Goal: Task Accomplishment & Management: Complete application form

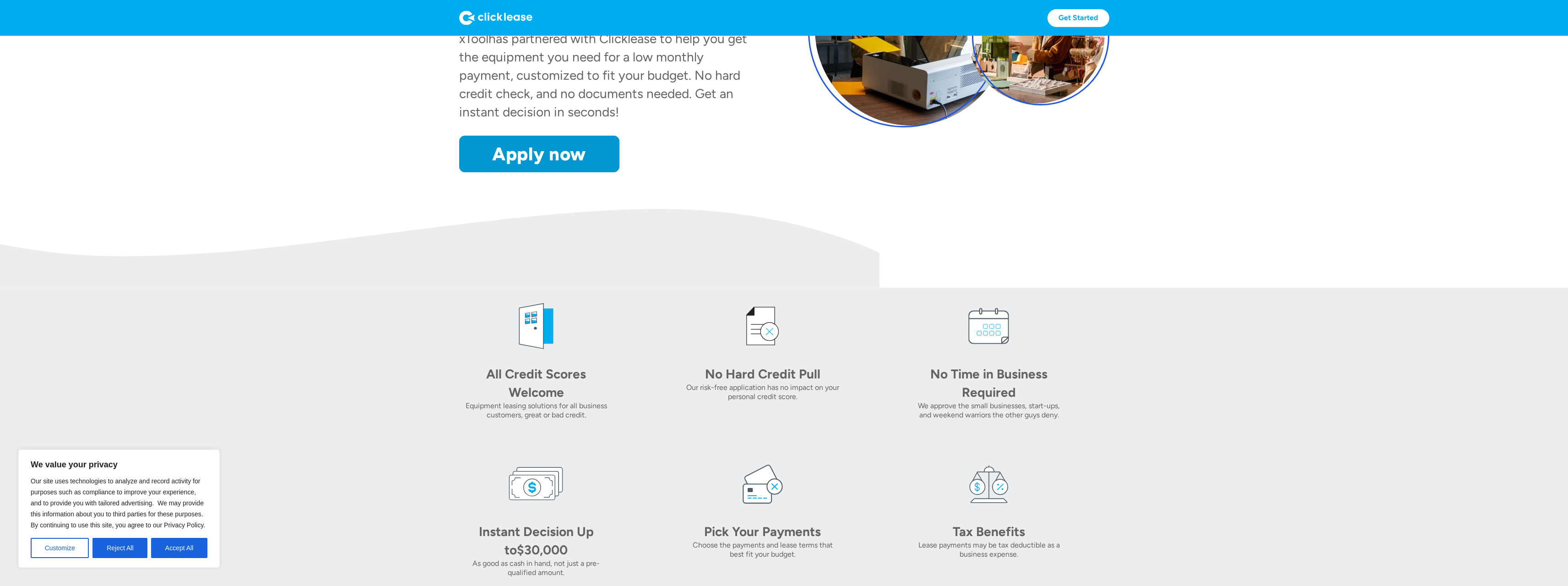
scroll to position [244, 0]
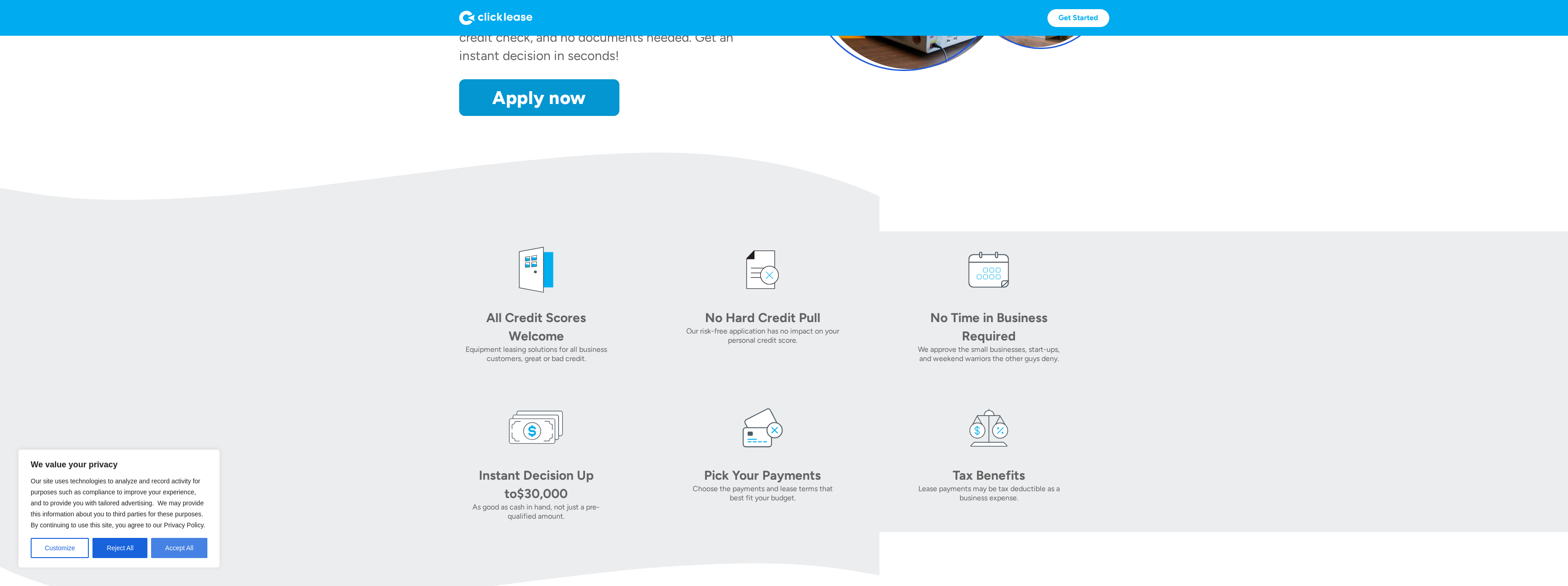
click at [176, 551] on button "Accept All" at bounding box center [179, 548] width 57 height 20
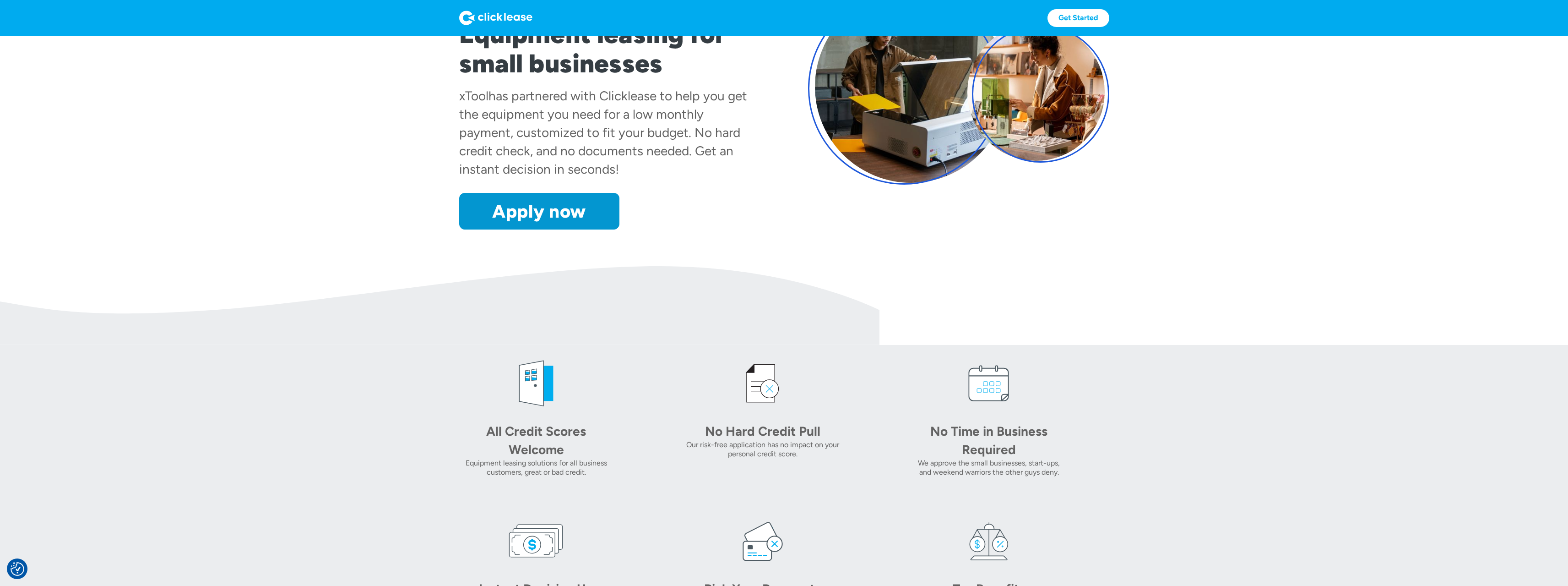
scroll to position [0, 0]
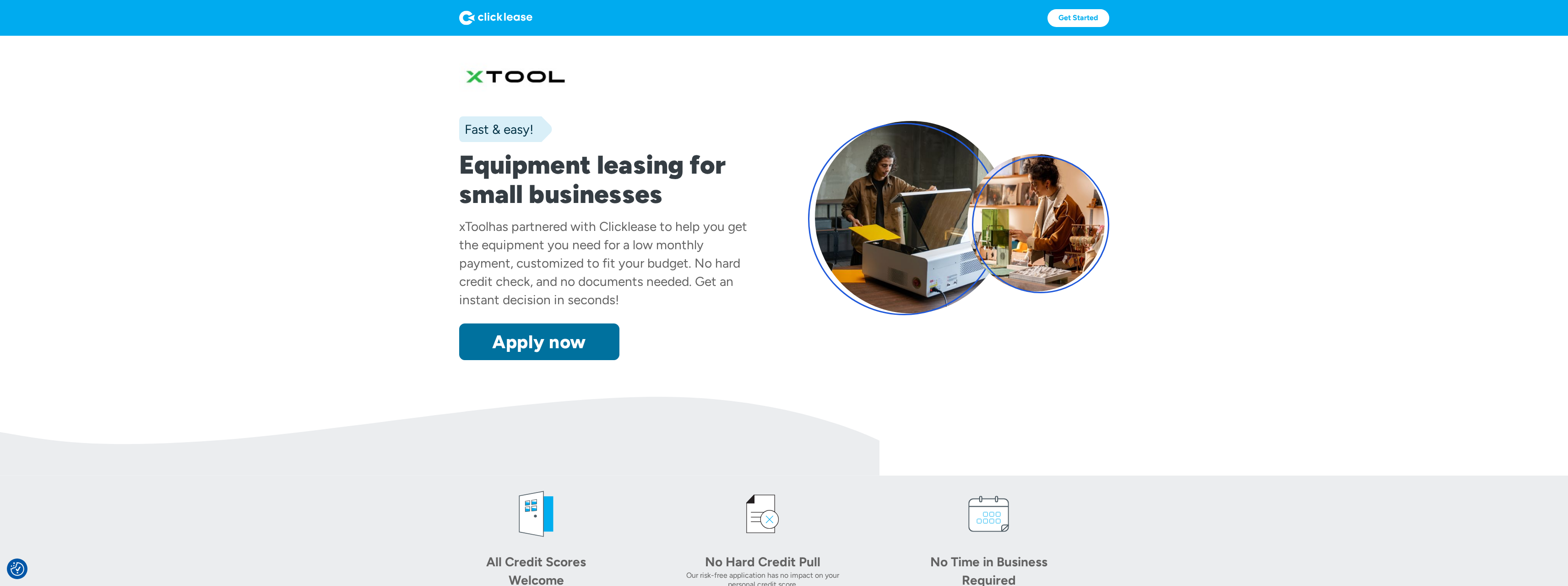
click at [603, 337] on link "Apply now" at bounding box center [539, 342] width 160 height 37
click at [1077, 23] on link "Get Started" at bounding box center [1079, 18] width 62 height 18
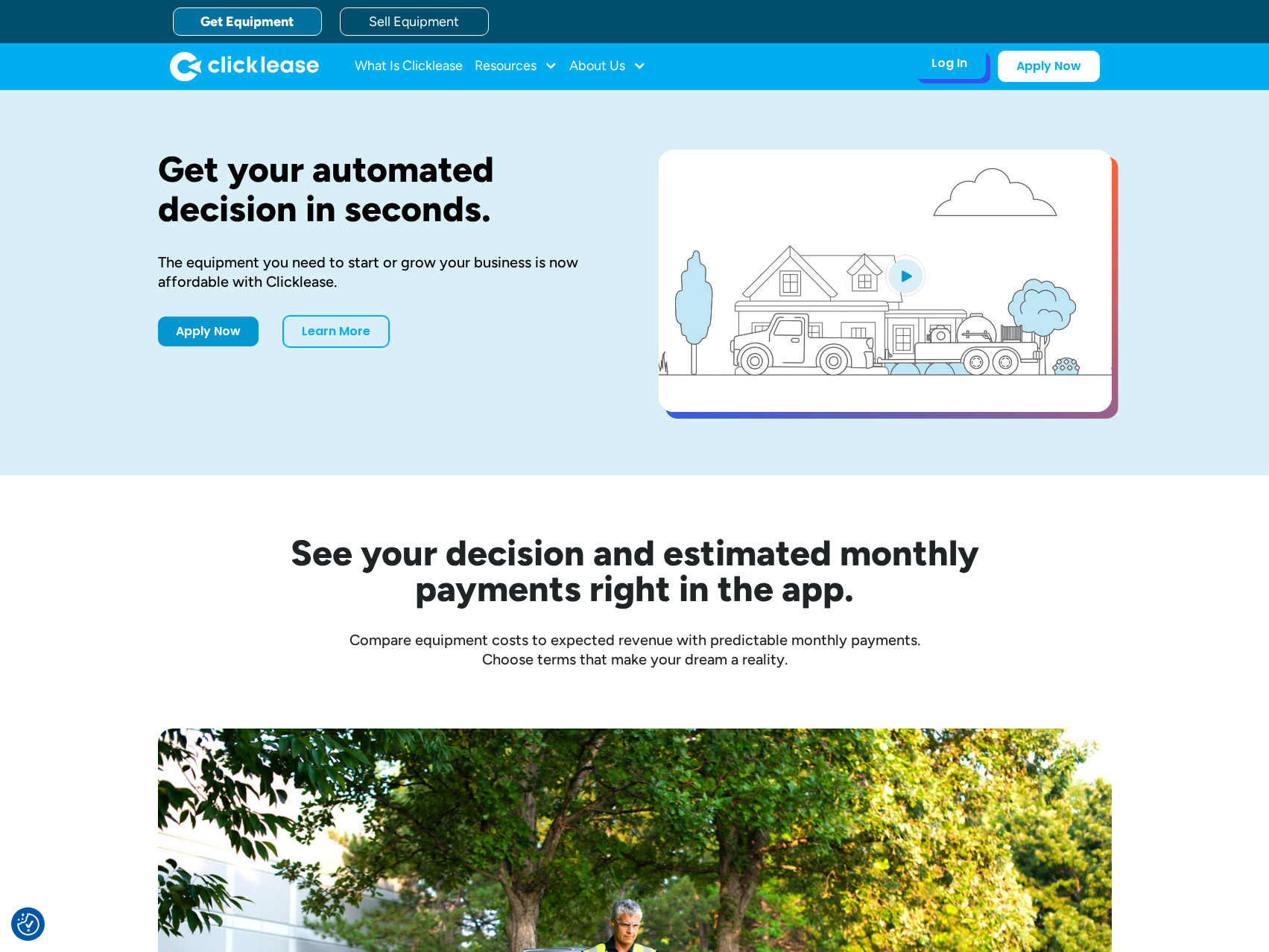
click at [951, 71] on div "Log In Account login I use Clicklease to get my equipment Partner Portal I offe…" at bounding box center [949, 63] width 73 height 32
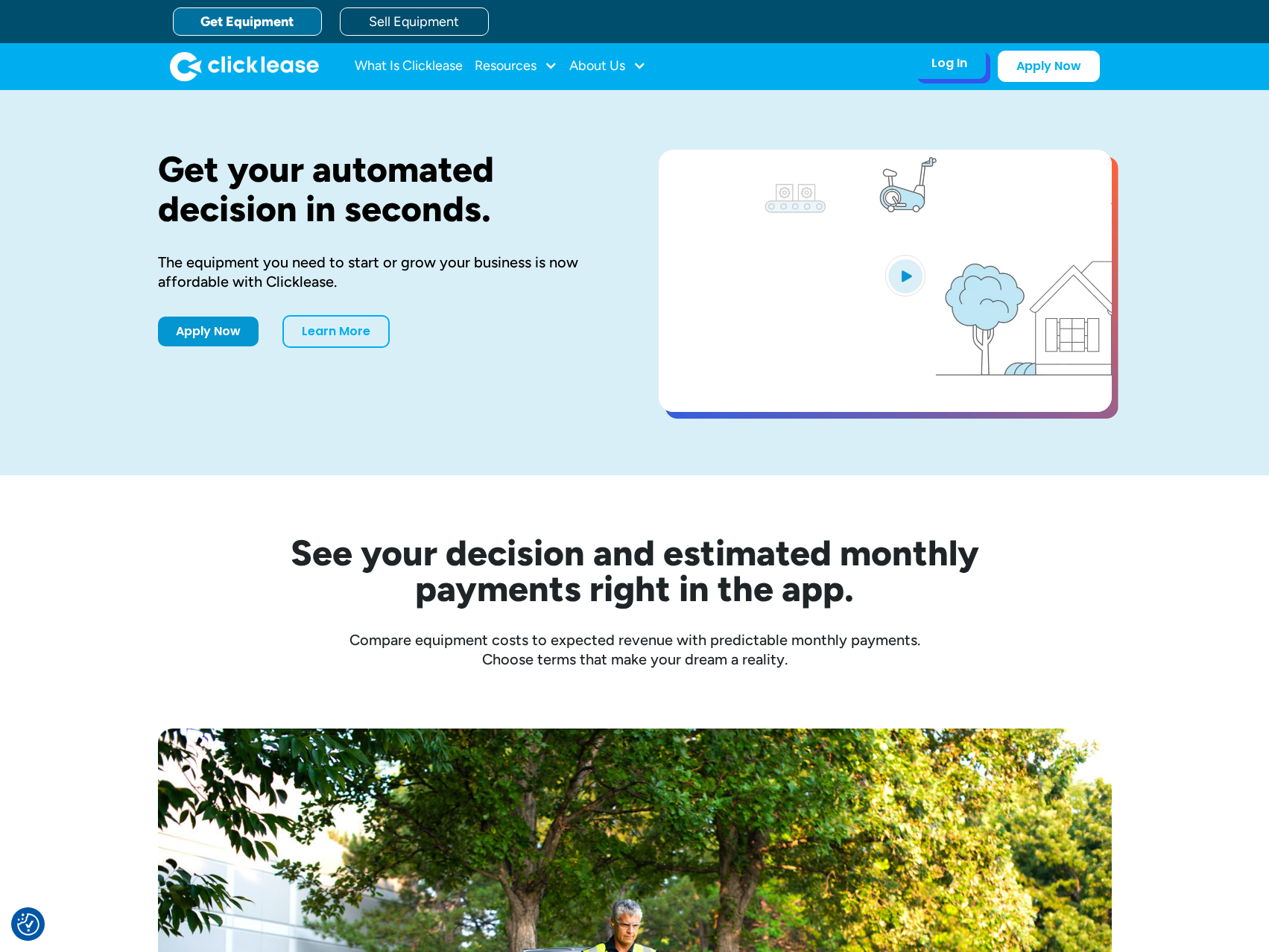
click at [942, 64] on div "Log In" at bounding box center [949, 62] width 36 height 15
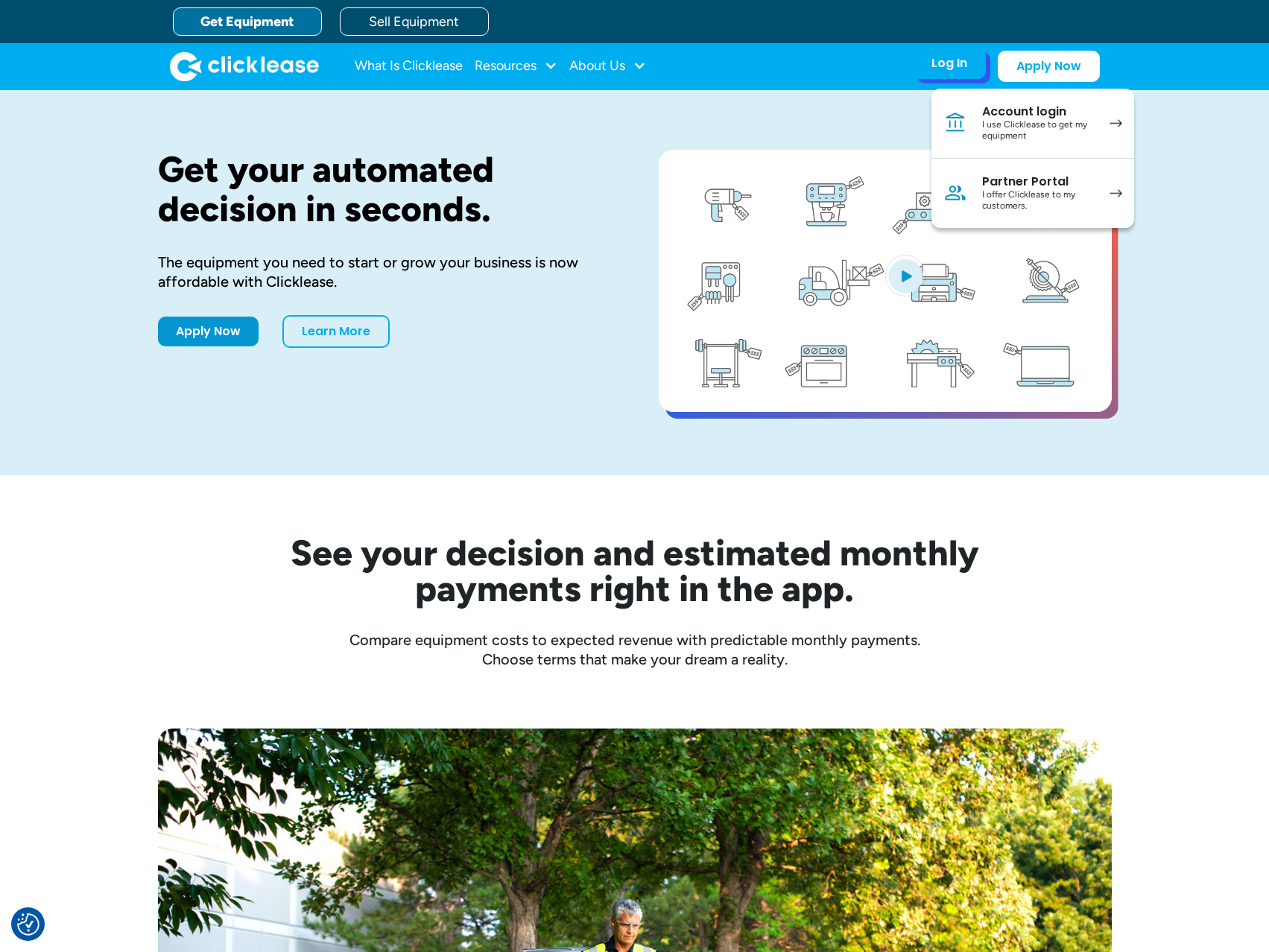
click at [1000, 118] on div "Account login" at bounding box center [1038, 111] width 113 height 15
